Goal: Navigation & Orientation: Find specific page/section

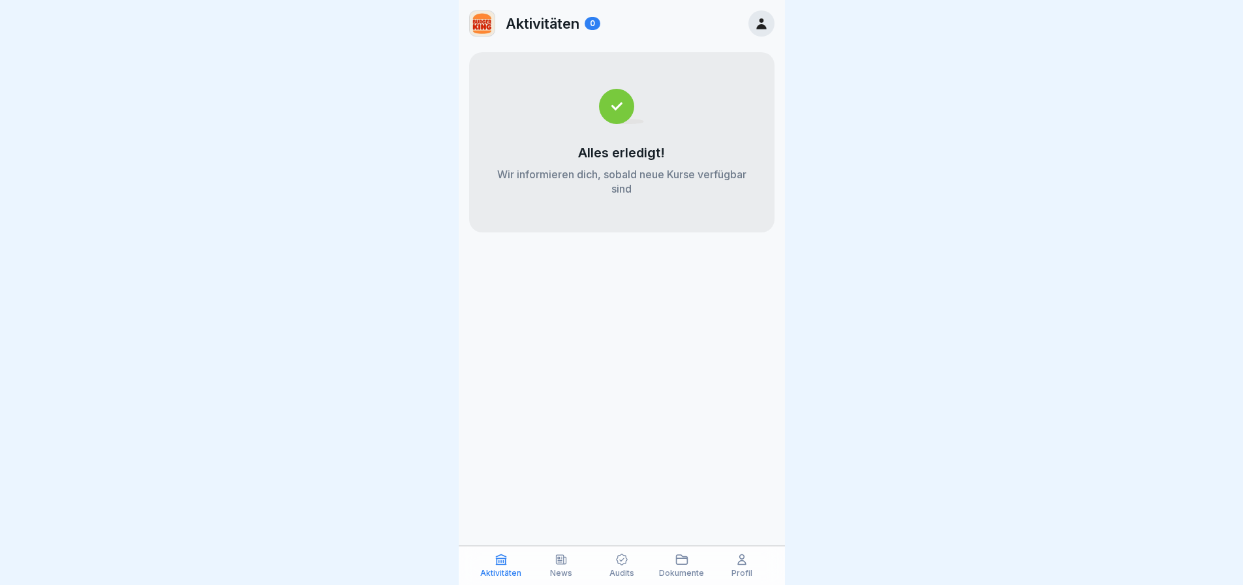
click at [713, 561] on div "Aktivitäten News Audits Dokumente Profil" at bounding box center [622, 565] width 326 height 39
click at [738, 561] on icon at bounding box center [742, 559] width 13 height 13
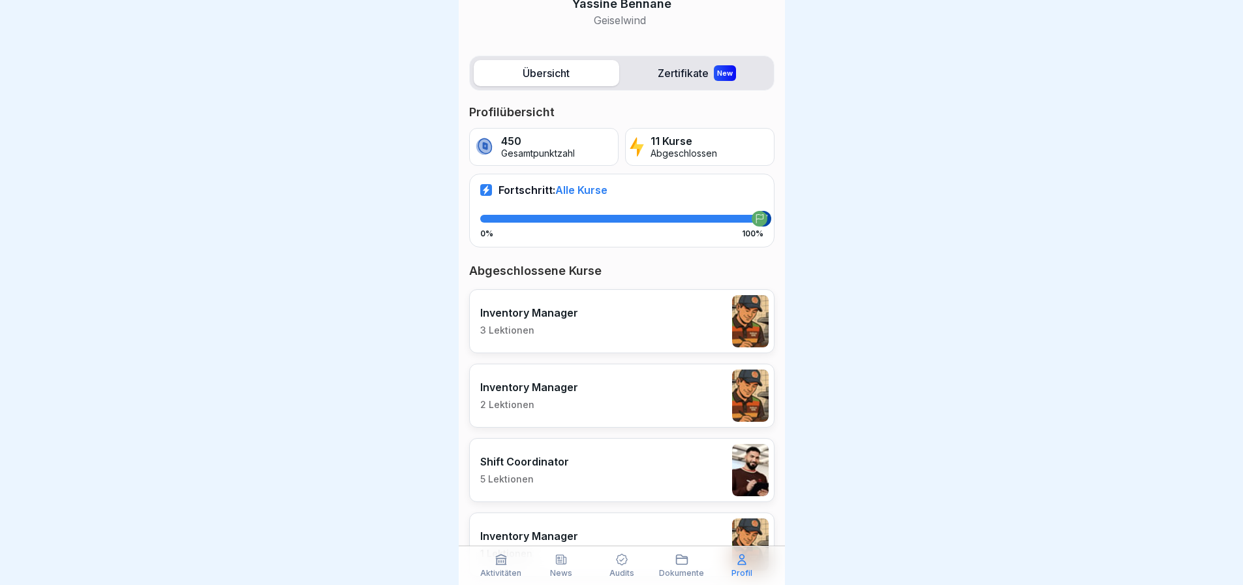
scroll to position [131, 0]
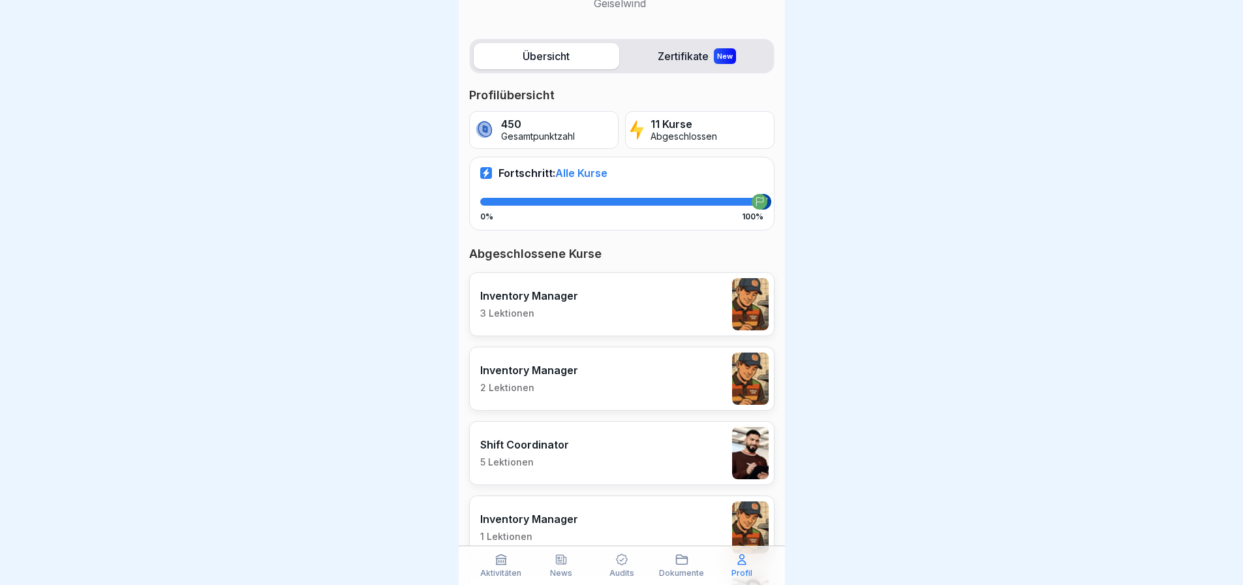
click at [702, 144] on div "11 Kurse Abgeschlossen" at bounding box center [699, 130] width 149 height 38
click at [702, 136] on p "Abgeschlossen" at bounding box center [684, 136] width 67 height 11
click at [510, 135] on p "Gesamtpunktzahl" at bounding box center [538, 136] width 74 height 11
click at [717, 50] on div "New" at bounding box center [725, 56] width 22 height 16
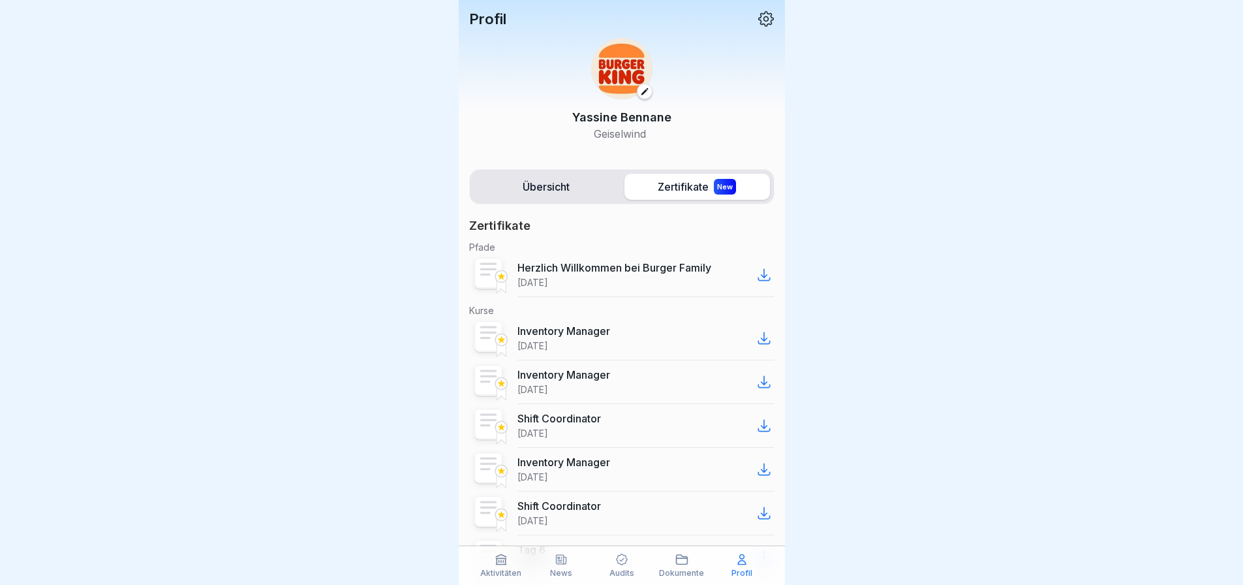
click at [555, 183] on label "Übersicht" at bounding box center [547, 187] width 146 height 26
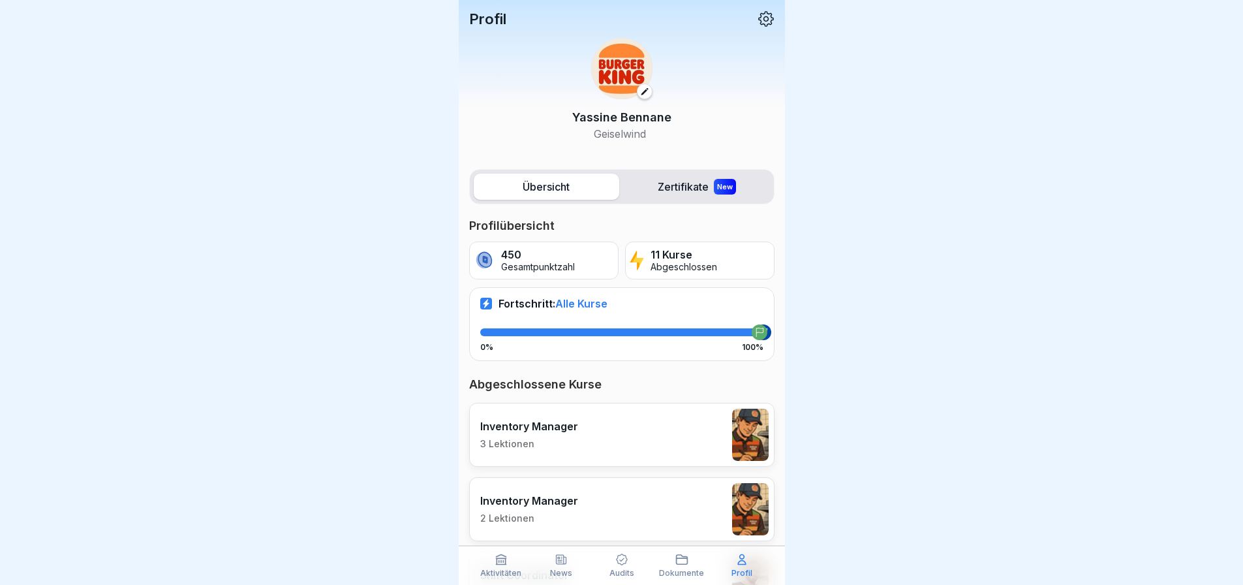
click at [567, 262] on p "Gesamtpunktzahl" at bounding box center [538, 267] width 74 height 11
click at [755, 328] on icon at bounding box center [759, 332] width 9 height 9
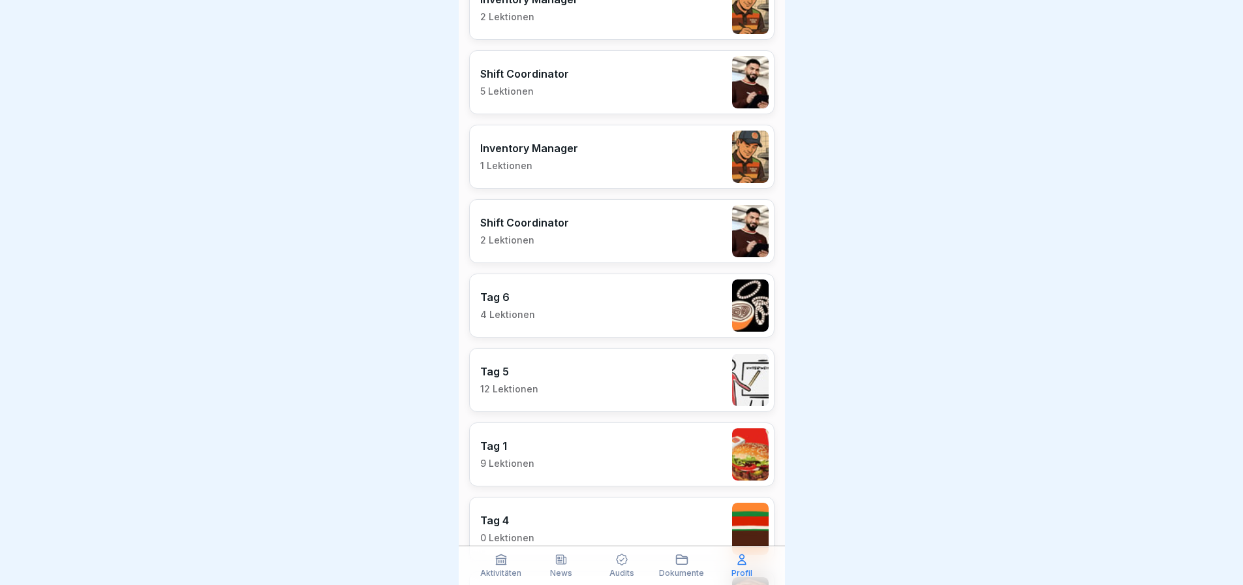
scroll to position [522, 0]
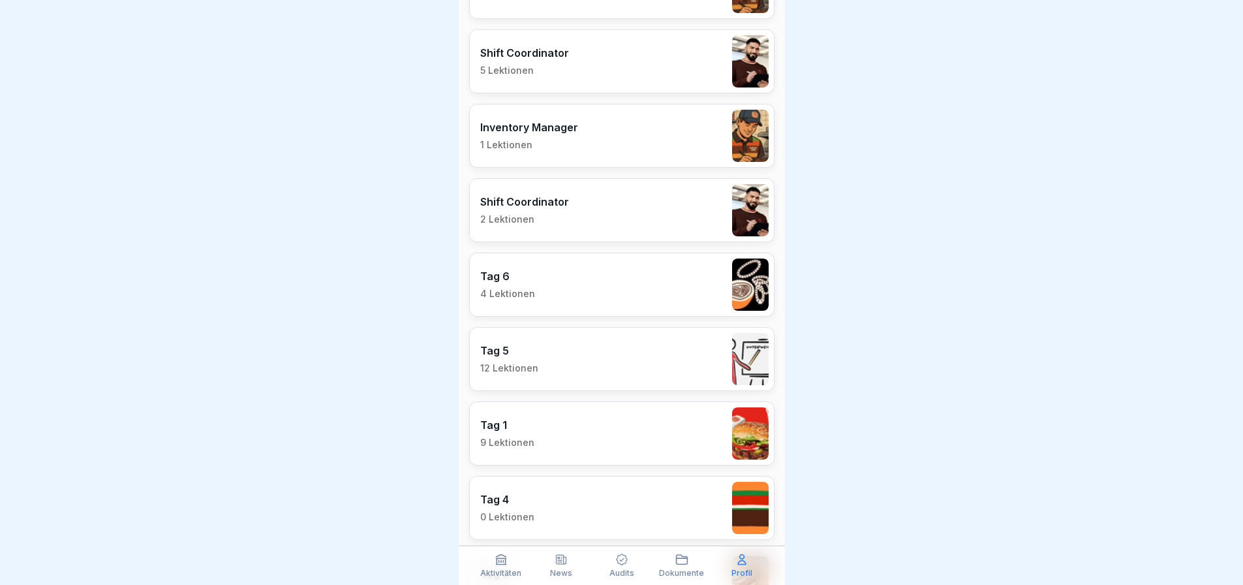
click at [573, 567] on div "News" at bounding box center [562, 565] width 54 height 25
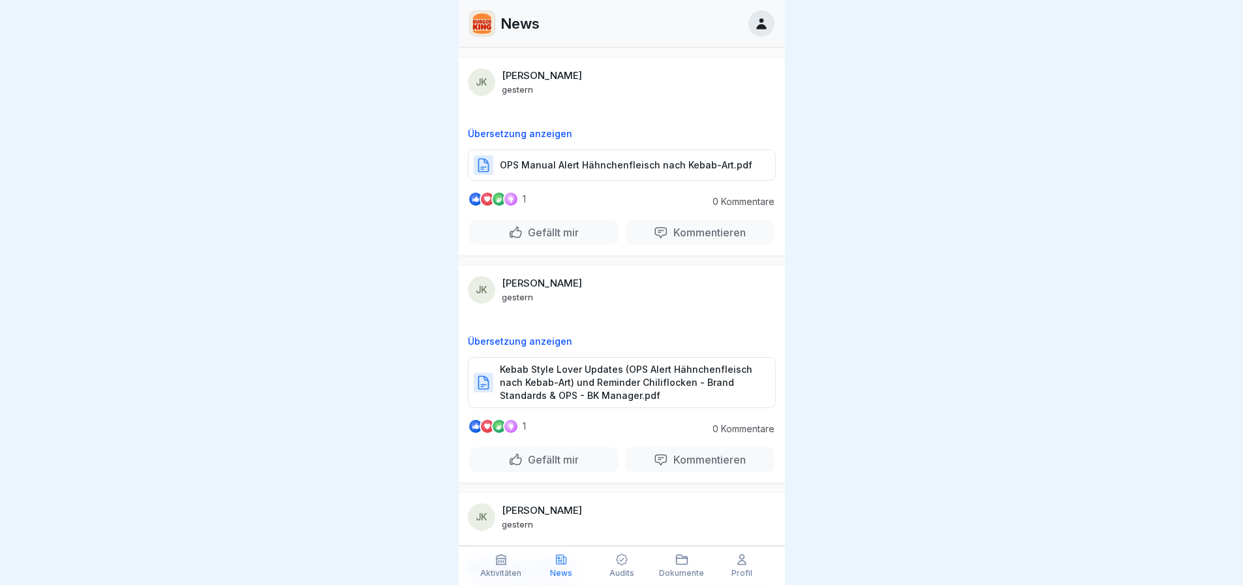
click at [591, 172] on div "OPS Manual Alert Hähnchenfleisch nach Kebab-Art.pdf" at bounding box center [622, 164] width 308 height 31
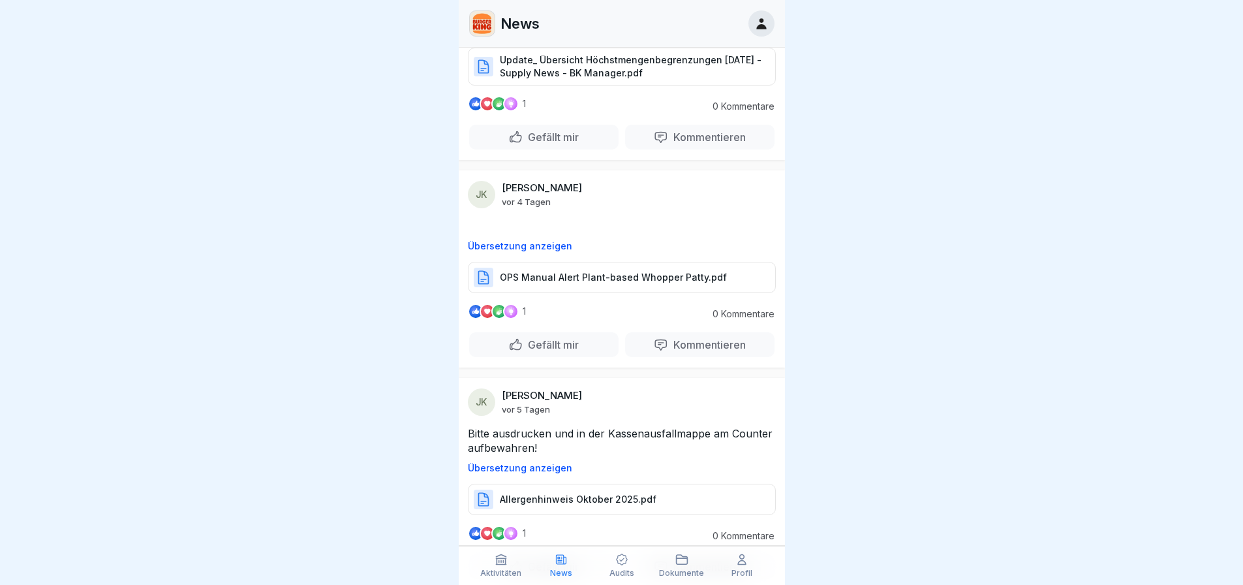
scroll to position [2070, 0]
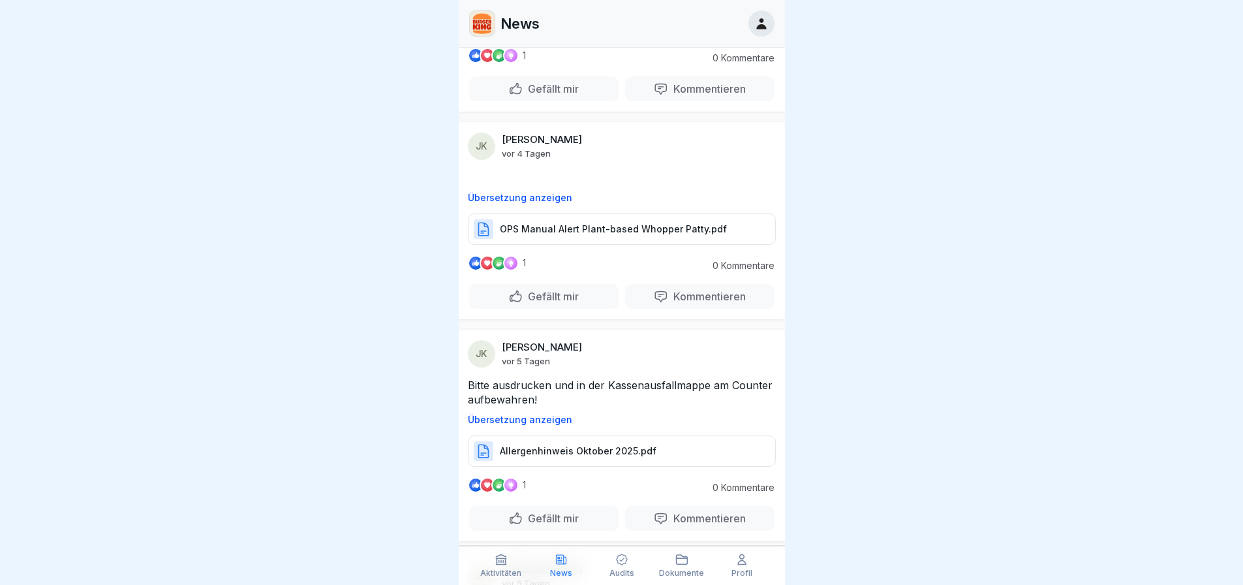
click at [689, 450] on div "Allergenhinweis Oktober 2025.pdf" at bounding box center [622, 450] width 308 height 31
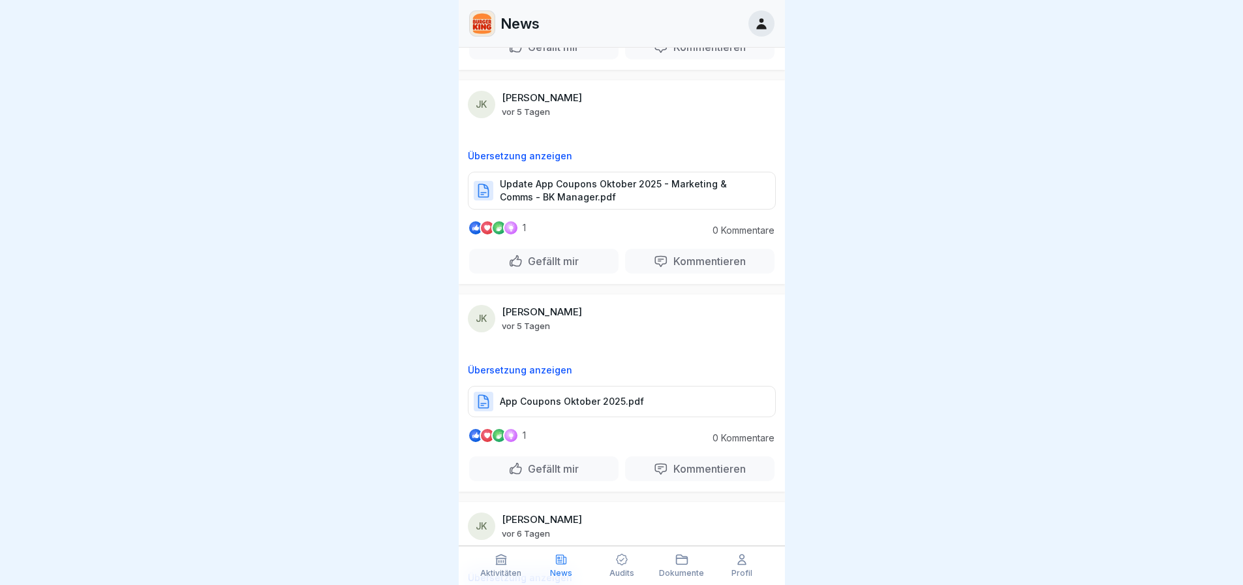
scroll to position [2658, 0]
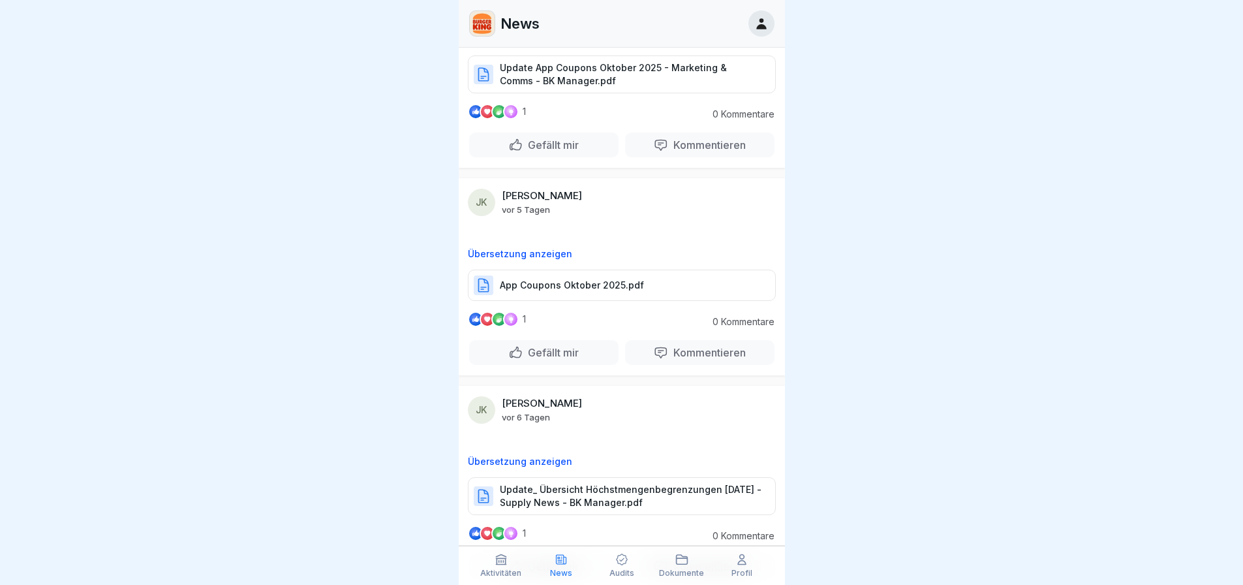
click at [612, 566] on div "Audits" at bounding box center [622, 565] width 54 height 25
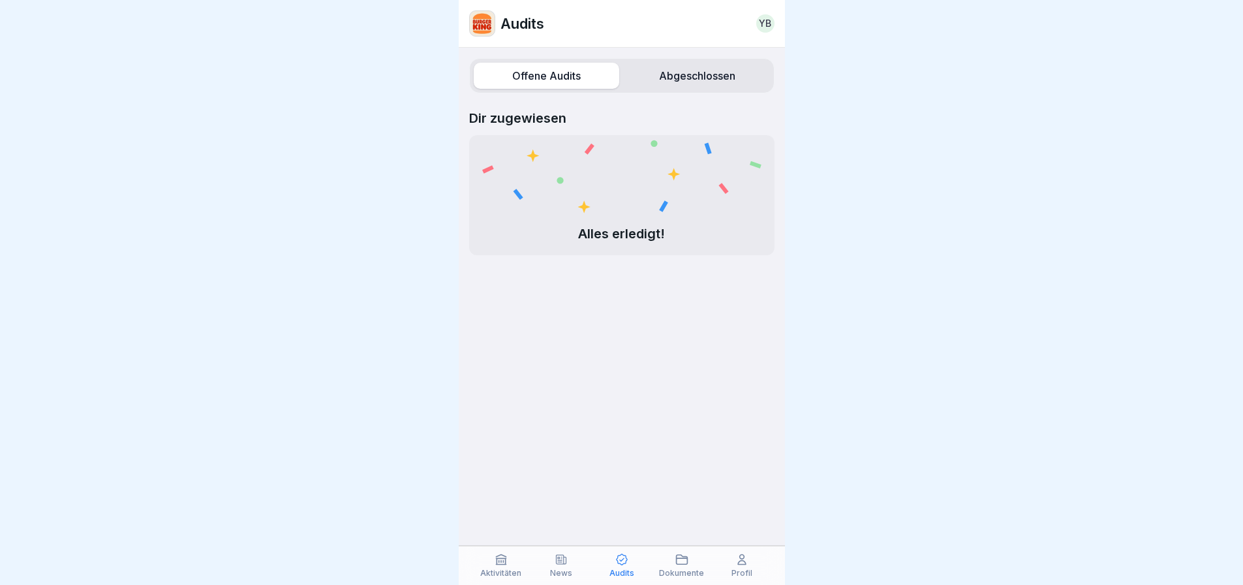
drag, startPoint x: 696, startPoint y: 82, endPoint x: 697, endPoint y: 90, distance: 8.6
click at [697, 82] on label "Abgeschlossen" at bounding box center [698, 76] width 146 height 26
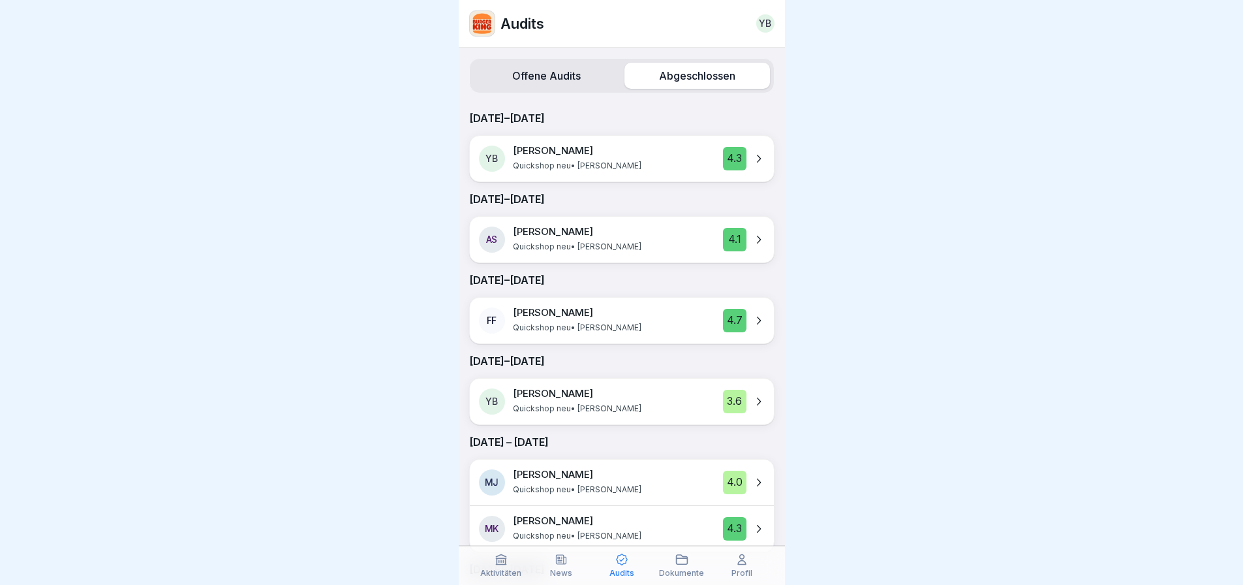
click at [711, 395] on div "YB Yassir-Abdelkouddous Baiz Quickshop neu • Jannin Kuczera 3.6" at bounding box center [622, 402] width 304 height 46
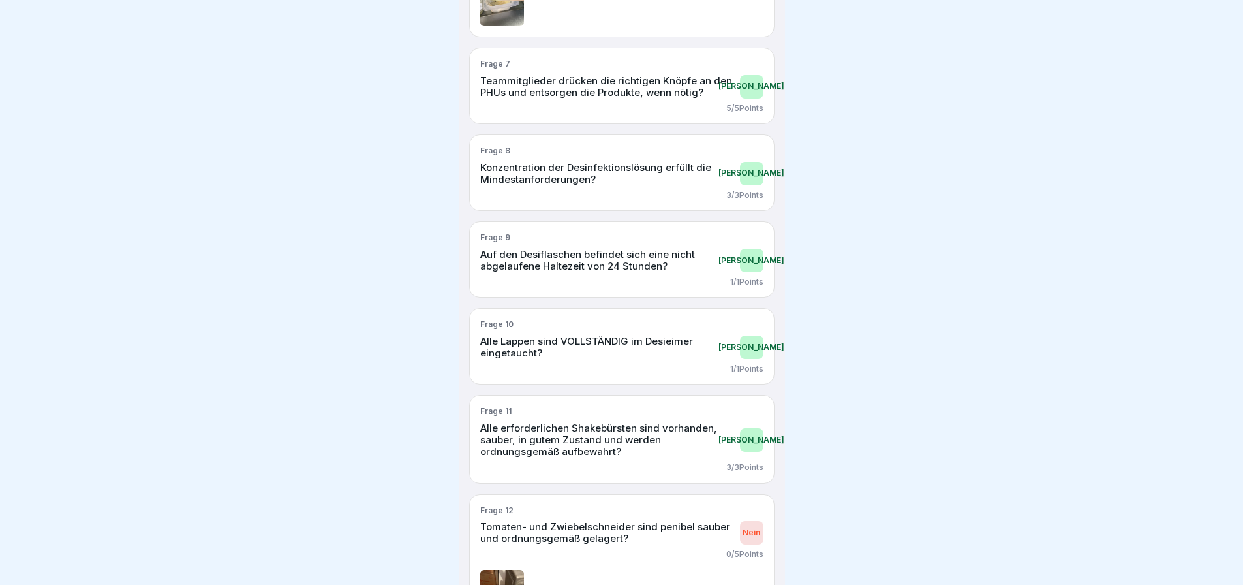
scroll to position [914, 0]
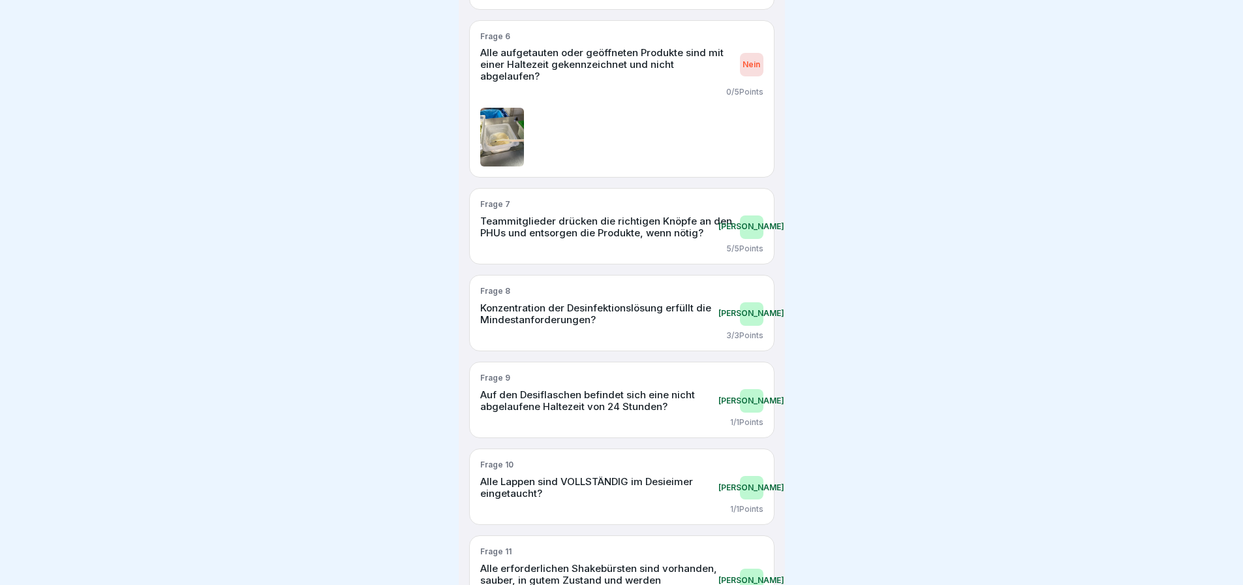
drag, startPoint x: 608, startPoint y: 281, endPoint x: 1087, endPoint y: 218, distance: 482.5
click at [1114, 215] on div at bounding box center [621, 292] width 1243 height 585
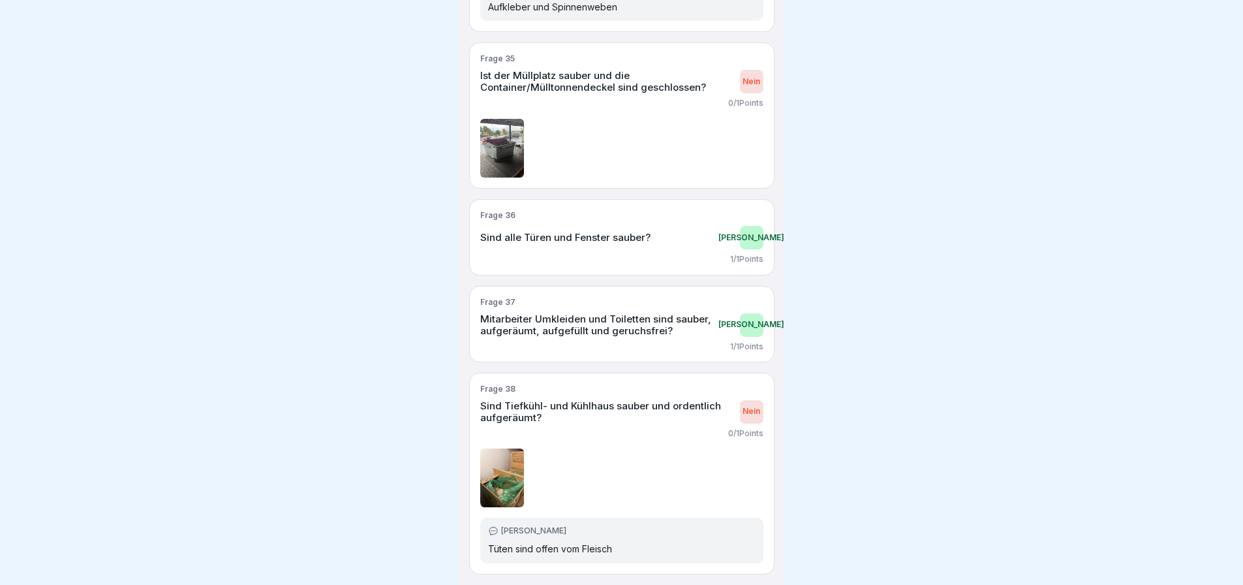
scroll to position [0, 0]
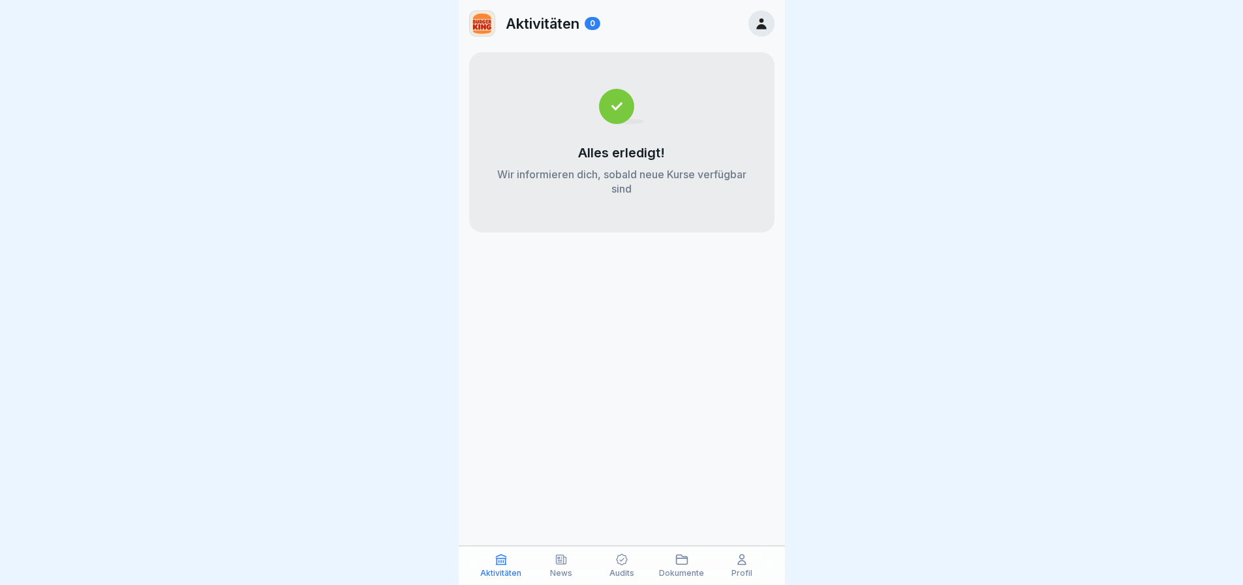
click at [746, 565] on icon at bounding box center [742, 560] width 8 height 10
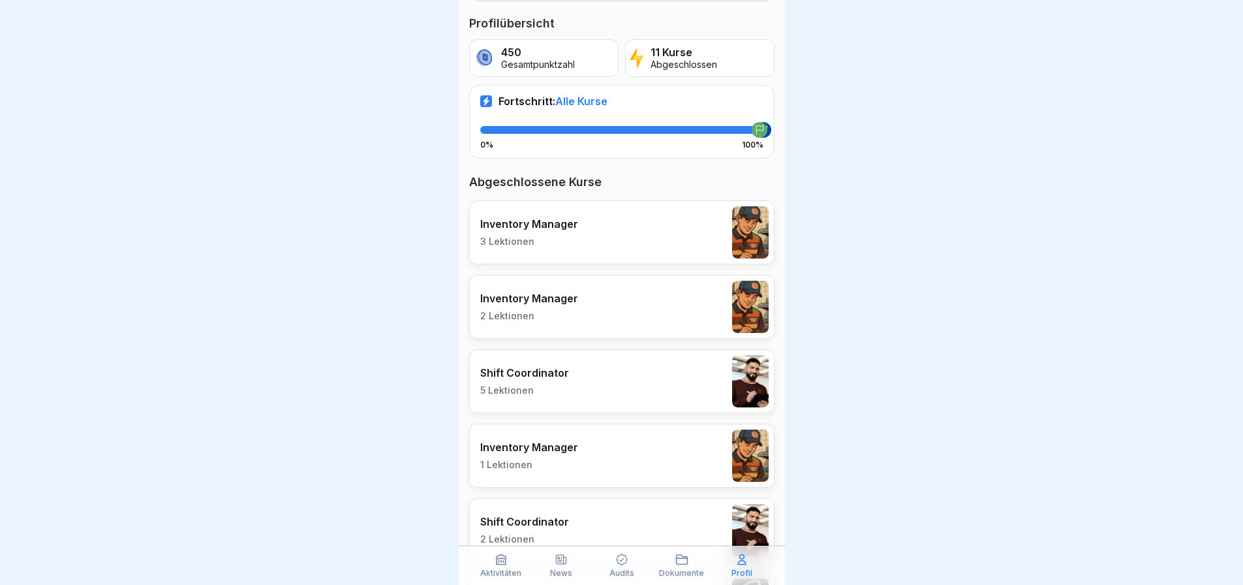
scroll to position [131, 0]
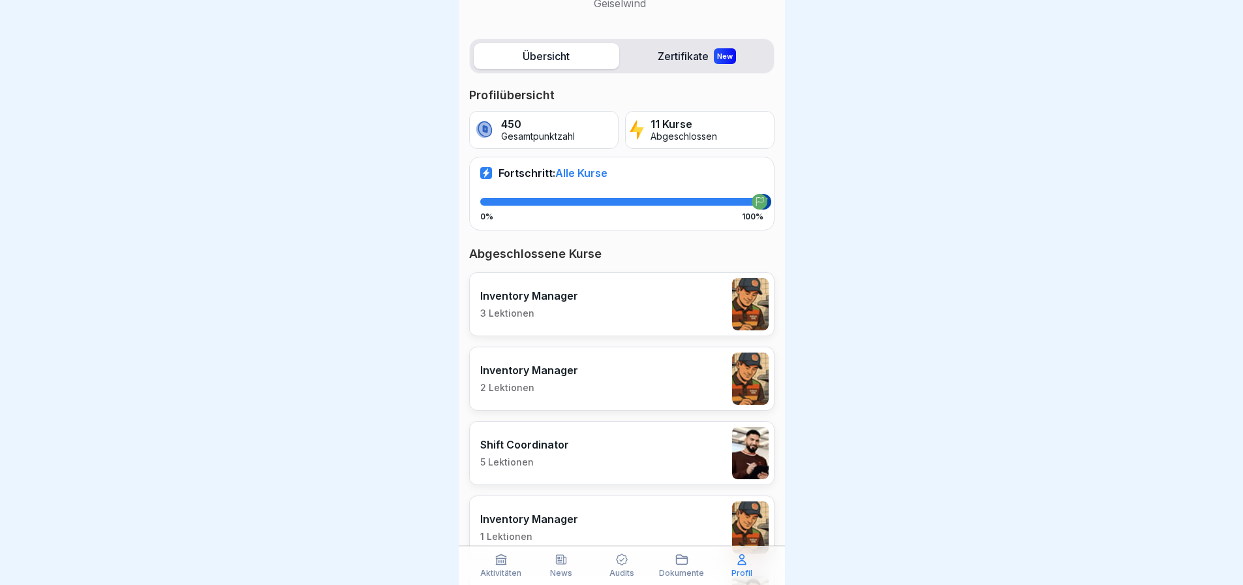
click at [755, 204] on icon at bounding box center [759, 201] width 9 height 9
click at [691, 148] on div "11 Kurse Abgeschlossen" at bounding box center [699, 130] width 149 height 38
click at [687, 146] on div "11 Kurse Abgeschlossen" at bounding box center [699, 130] width 149 height 38
click at [586, 169] on span "Alle Kurse" at bounding box center [581, 172] width 52 height 13
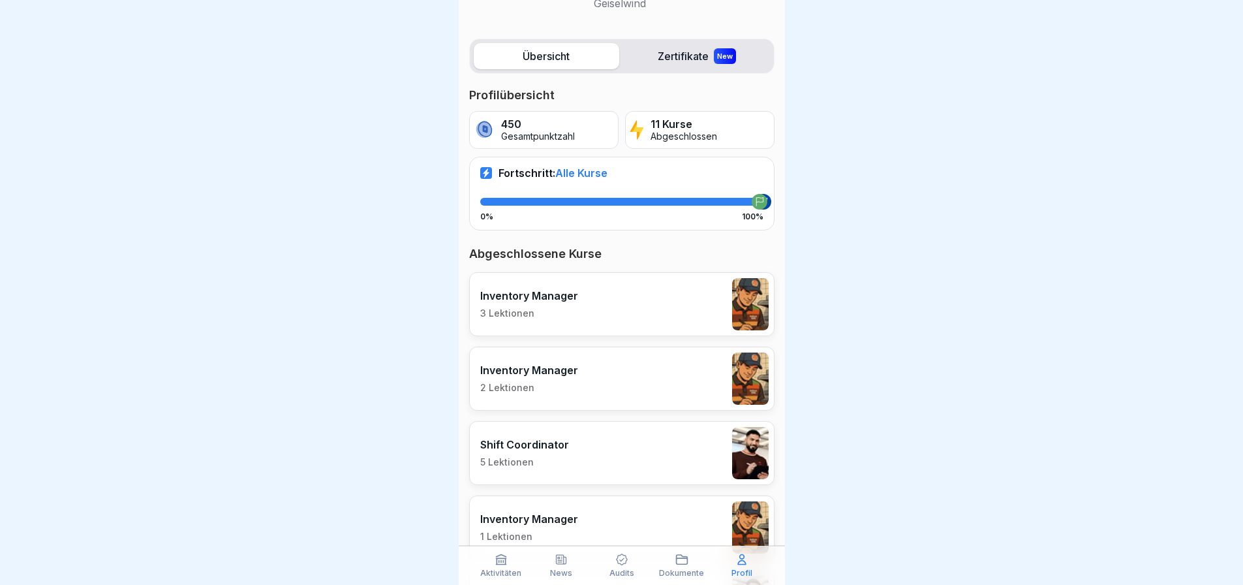
click at [592, 180] on div "Fortschritt: Alle Kurse 0% 100%" at bounding box center [621, 193] width 305 height 73
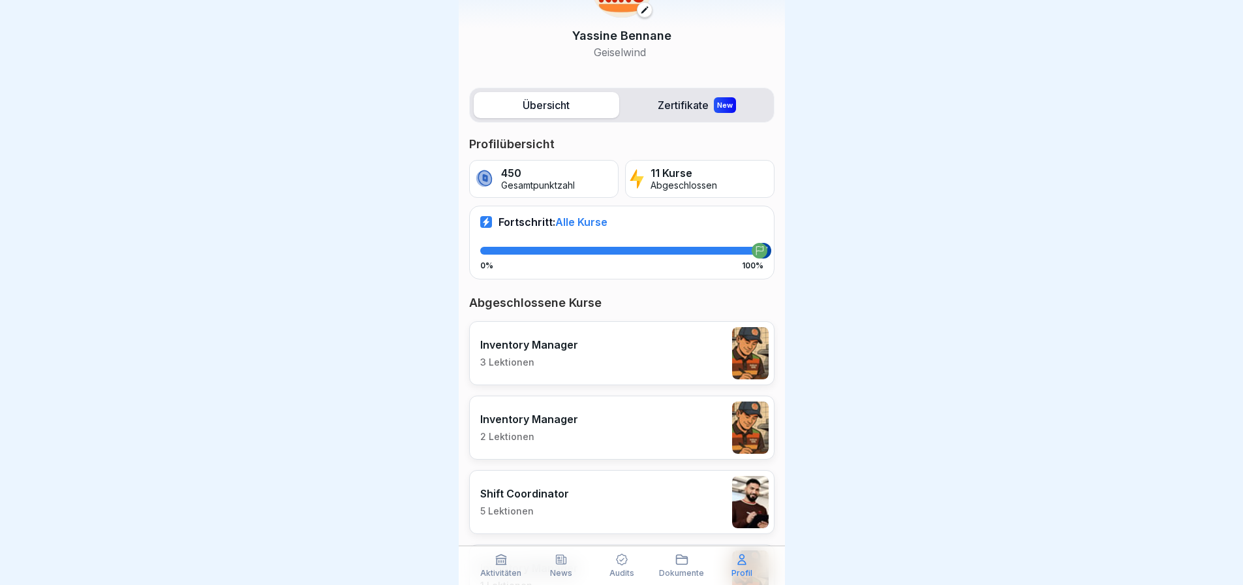
scroll to position [0, 0]
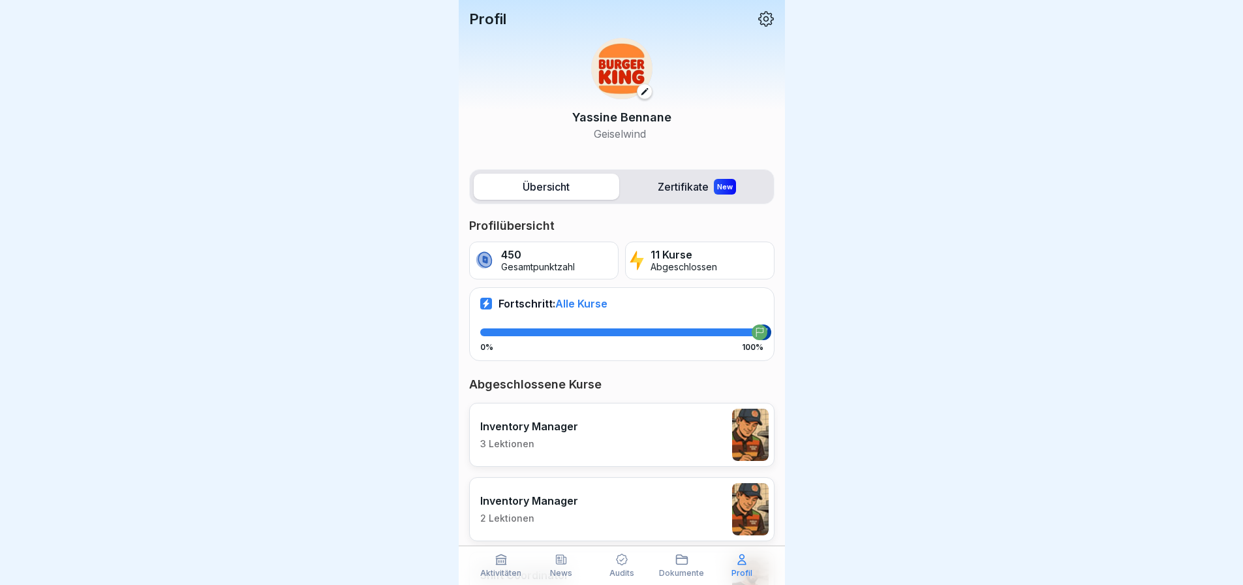
click at [762, 7] on div "Profil [PERSON_NAME]" at bounding box center [622, 81] width 326 height 163
click at [758, 17] on icon at bounding box center [766, 19] width 16 height 16
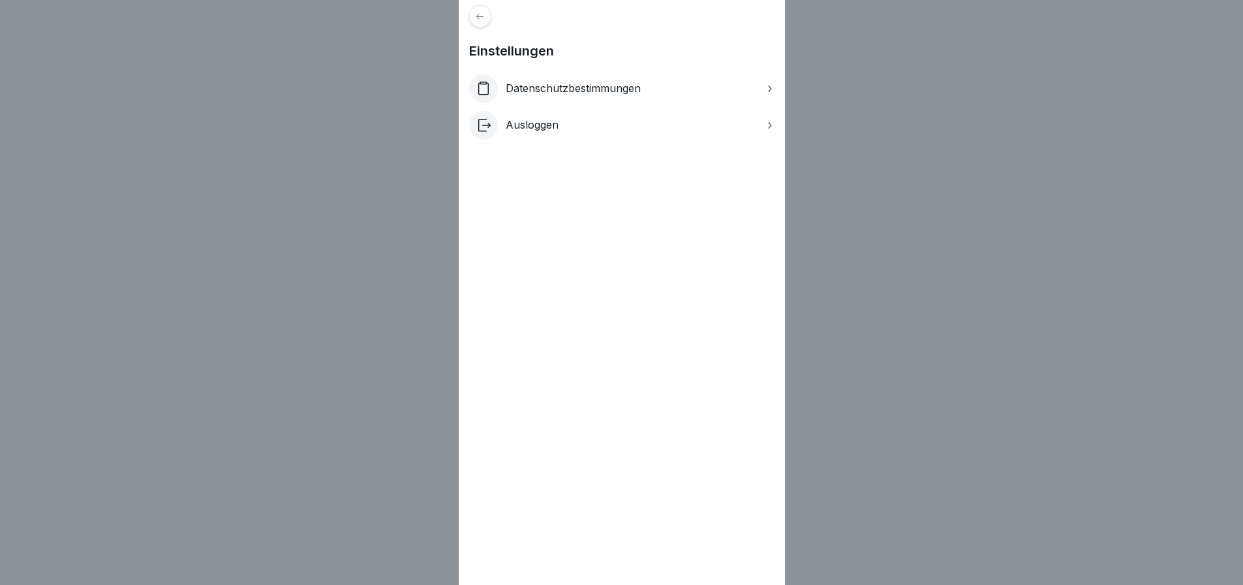
click at [319, 165] on div "Einstellungen Datenschutzbestimmungen Ausloggen" at bounding box center [621, 292] width 1243 height 585
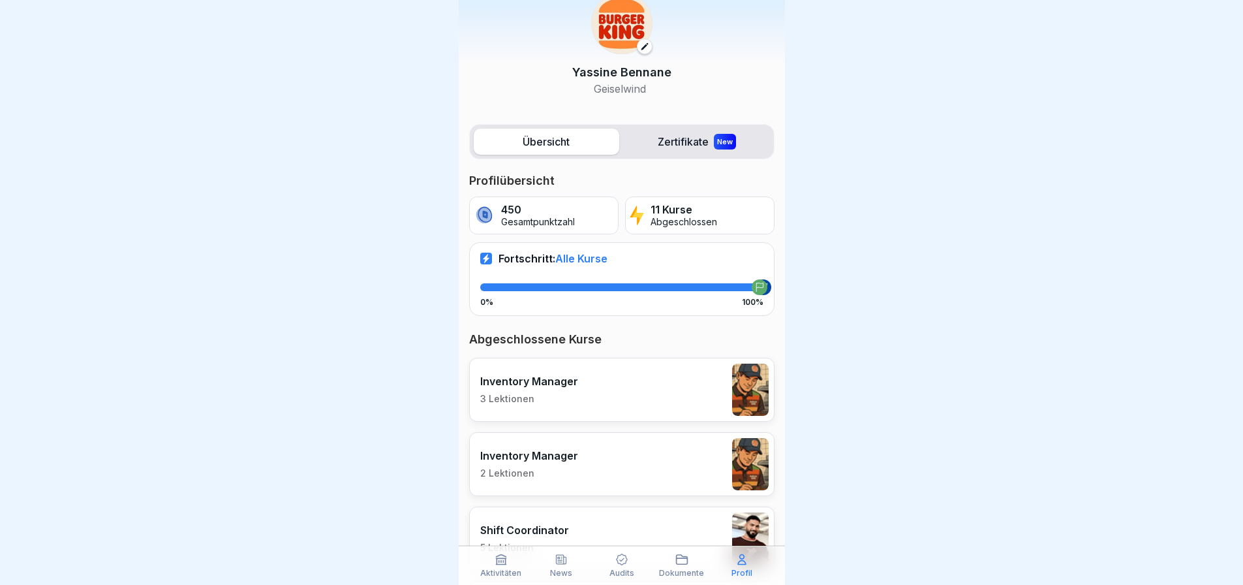
scroll to position [65, 0]
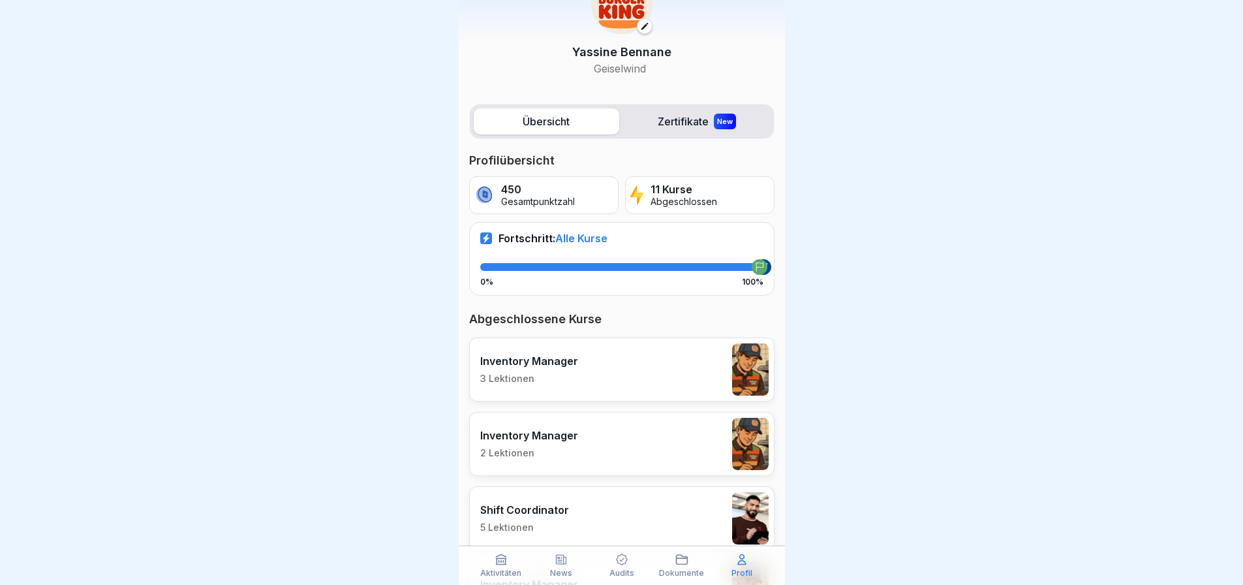
click at [670, 556] on div "Dokumente" at bounding box center [682, 565] width 54 height 25
